Goal: Transaction & Acquisition: Download file/media

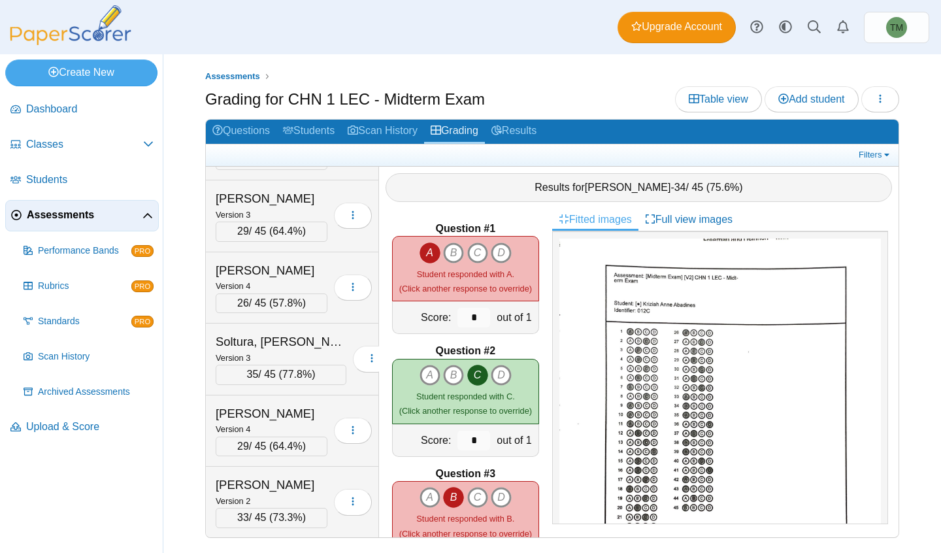
click at [97, 248] on span "Performance Bands" at bounding box center [84, 250] width 93 height 13
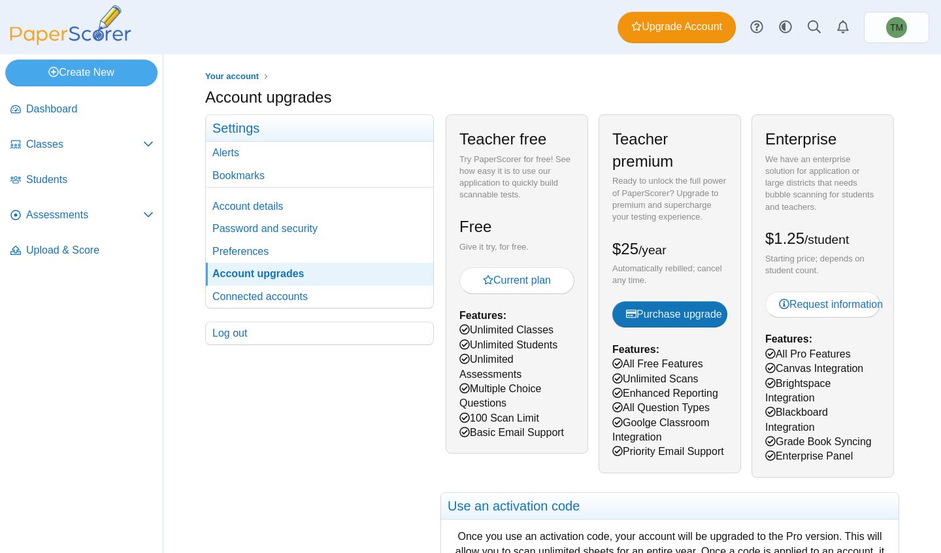
click at [84, 182] on span "Students" at bounding box center [89, 180] width 127 height 14
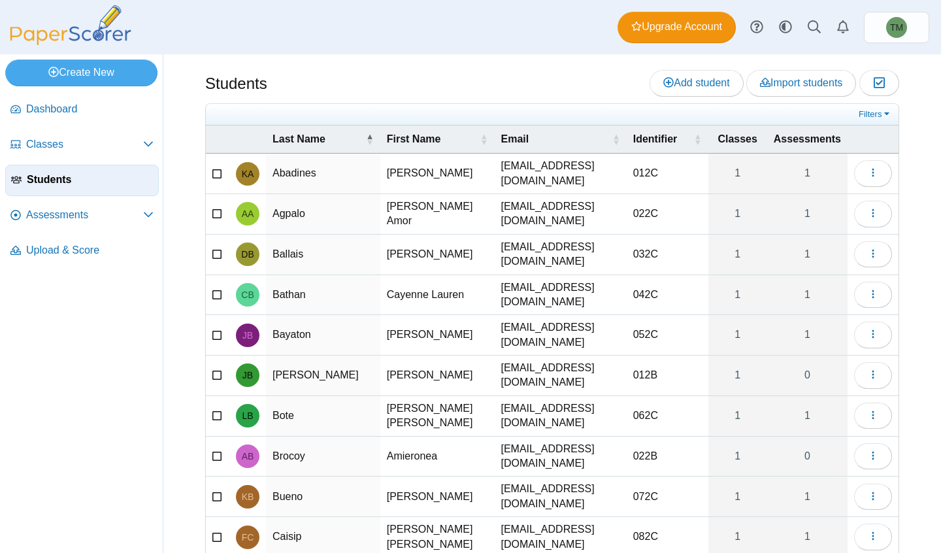
click at [57, 141] on span "Classes" at bounding box center [84, 144] width 117 height 14
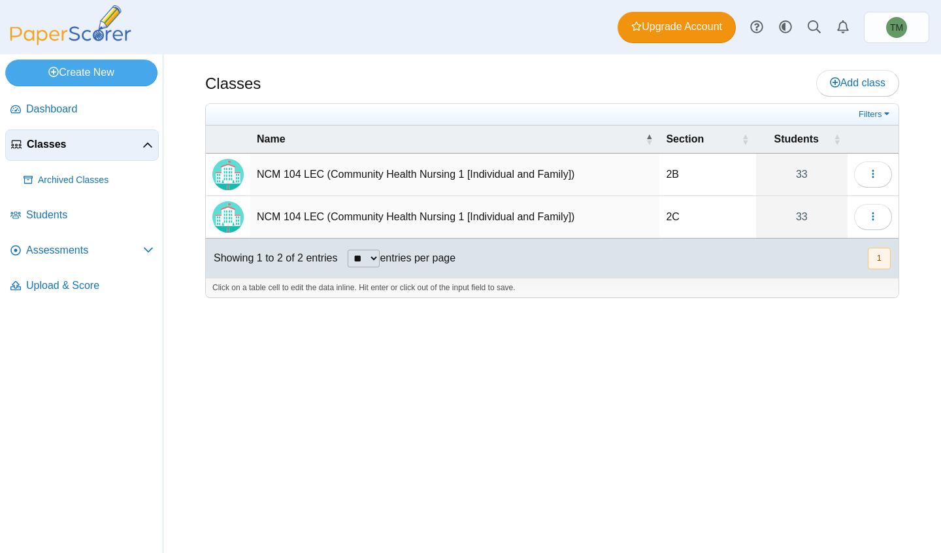
click at [142, 240] on link "Assessments" at bounding box center [82, 250] width 154 height 31
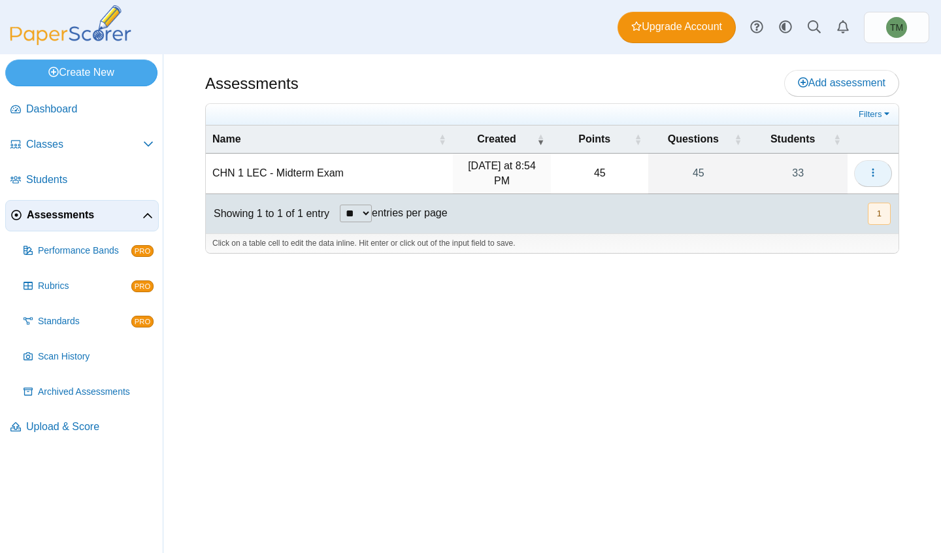
click at [881, 174] on button "button" at bounding box center [873, 173] width 38 height 26
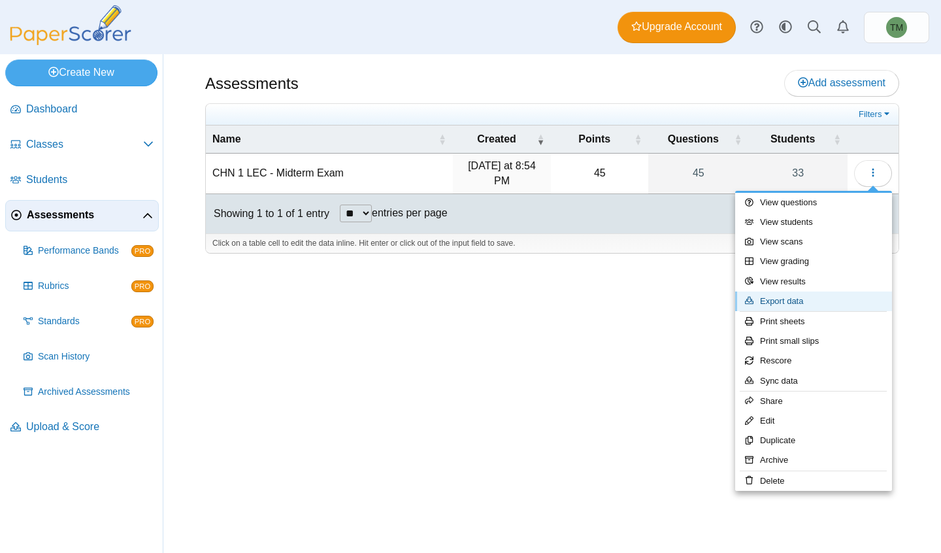
click at [819, 302] on link "Export data" at bounding box center [813, 301] width 157 height 20
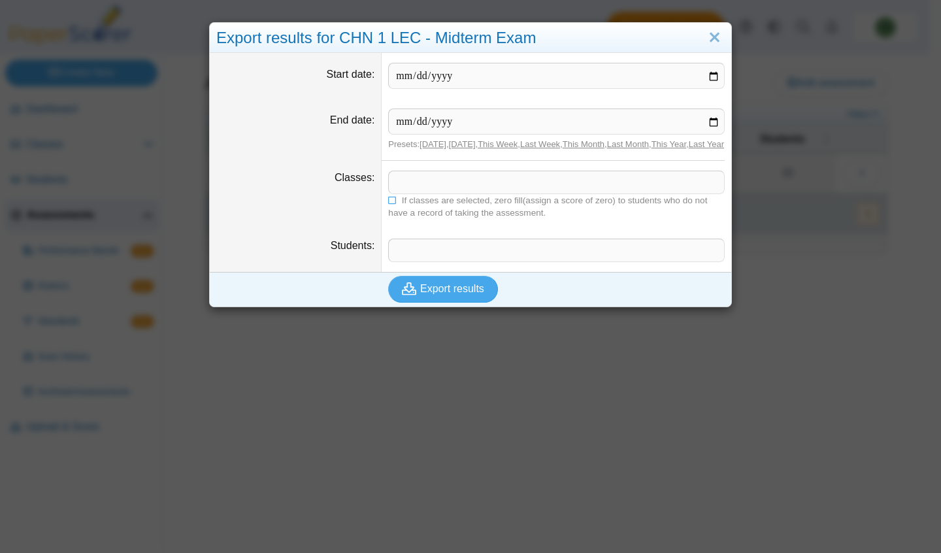
click at [706, 81] on input "Start date" at bounding box center [556, 76] width 337 height 26
type input "**********"
click at [710, 123] on input "End date" at bounding box center [556, 121] width 337 height 26
type input "**********"
click at [404, 295] on icon "submit" at bounding box center [409, 288] width 14 height 12
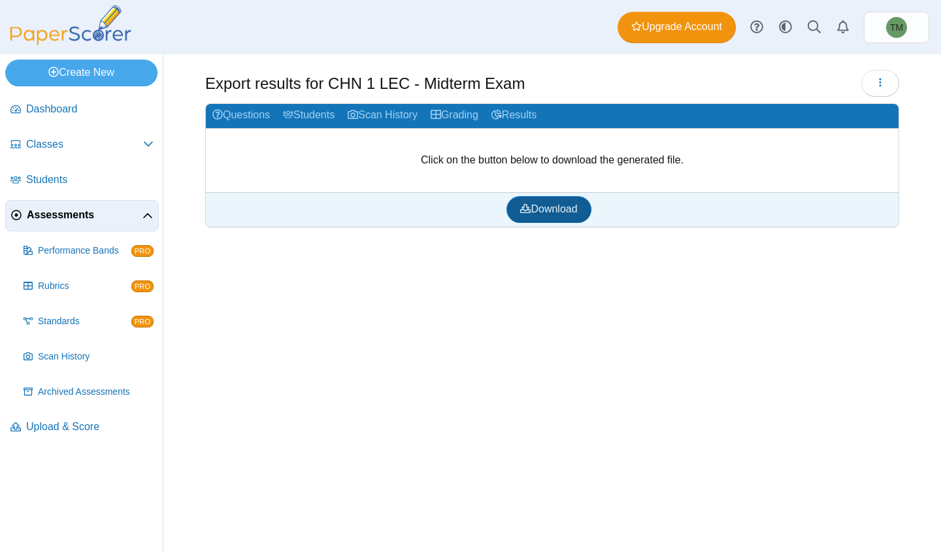
click at [538, 214] on span "Download" at bounding box center [548, 208] width 57 height 11
